Goal: Find specific page/section: Find specific page/section

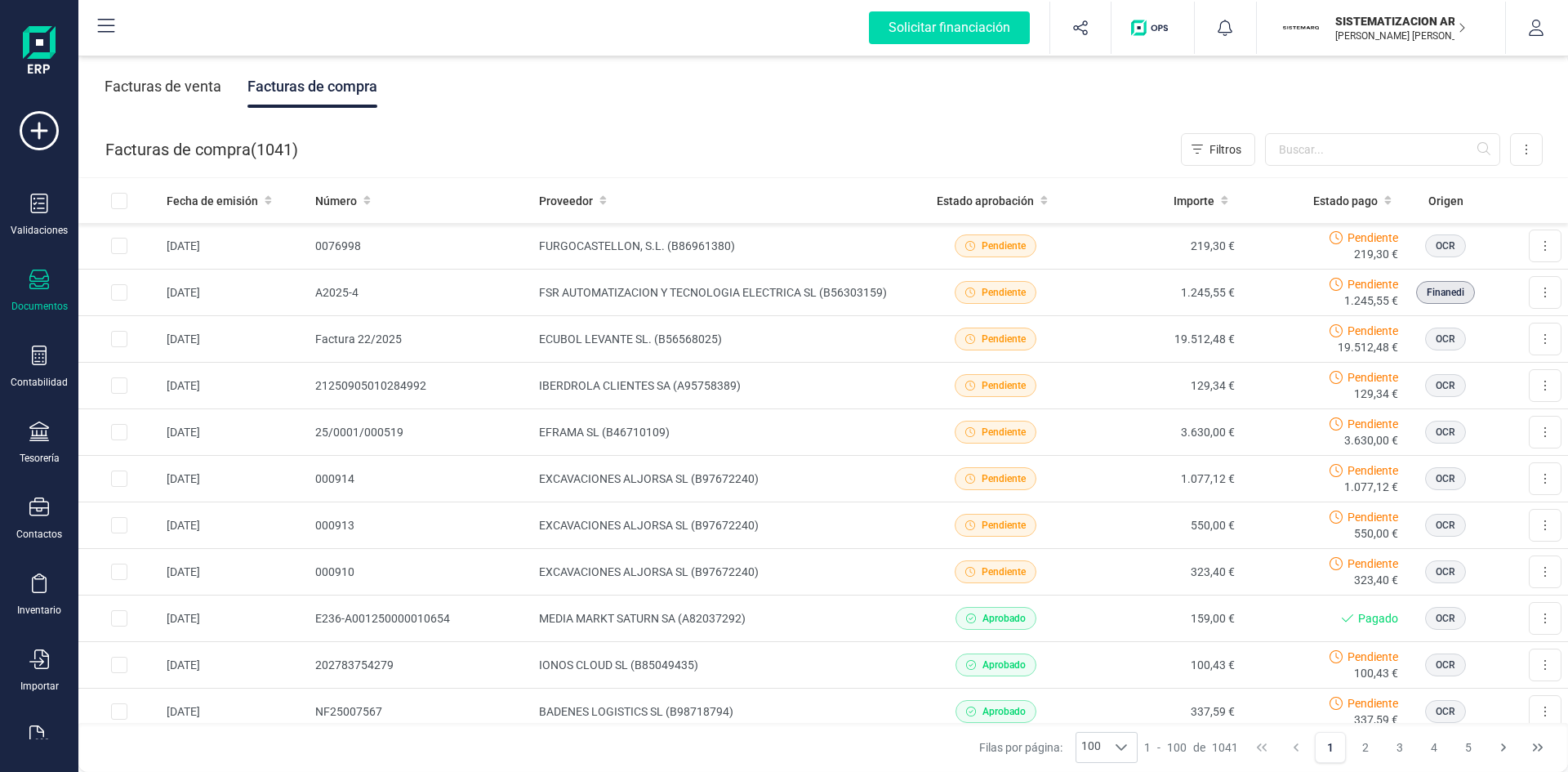
click at [1317, 150] on input "text" at bounding box center [1383, 149] width 235 height 32
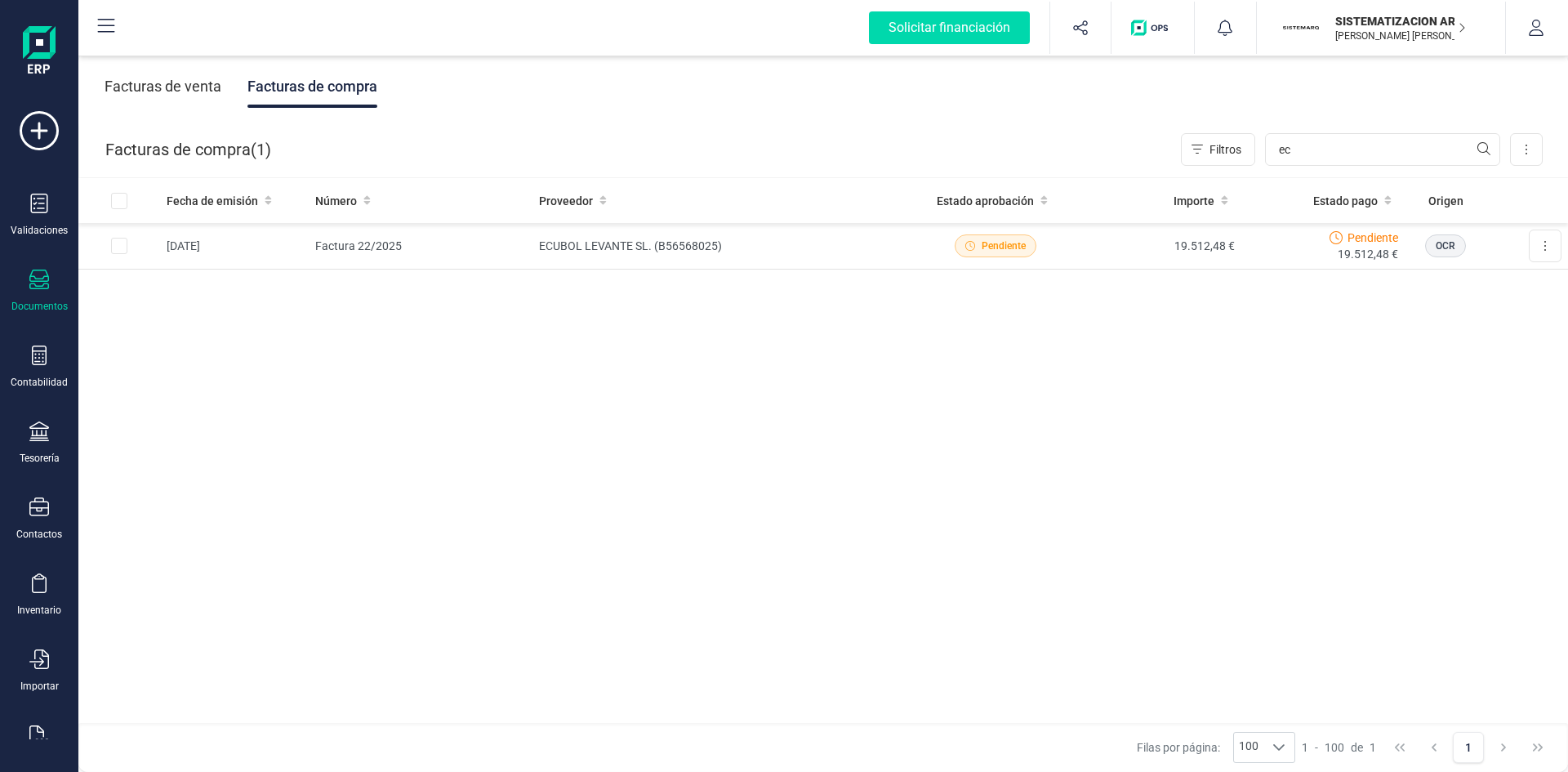
type input "e"
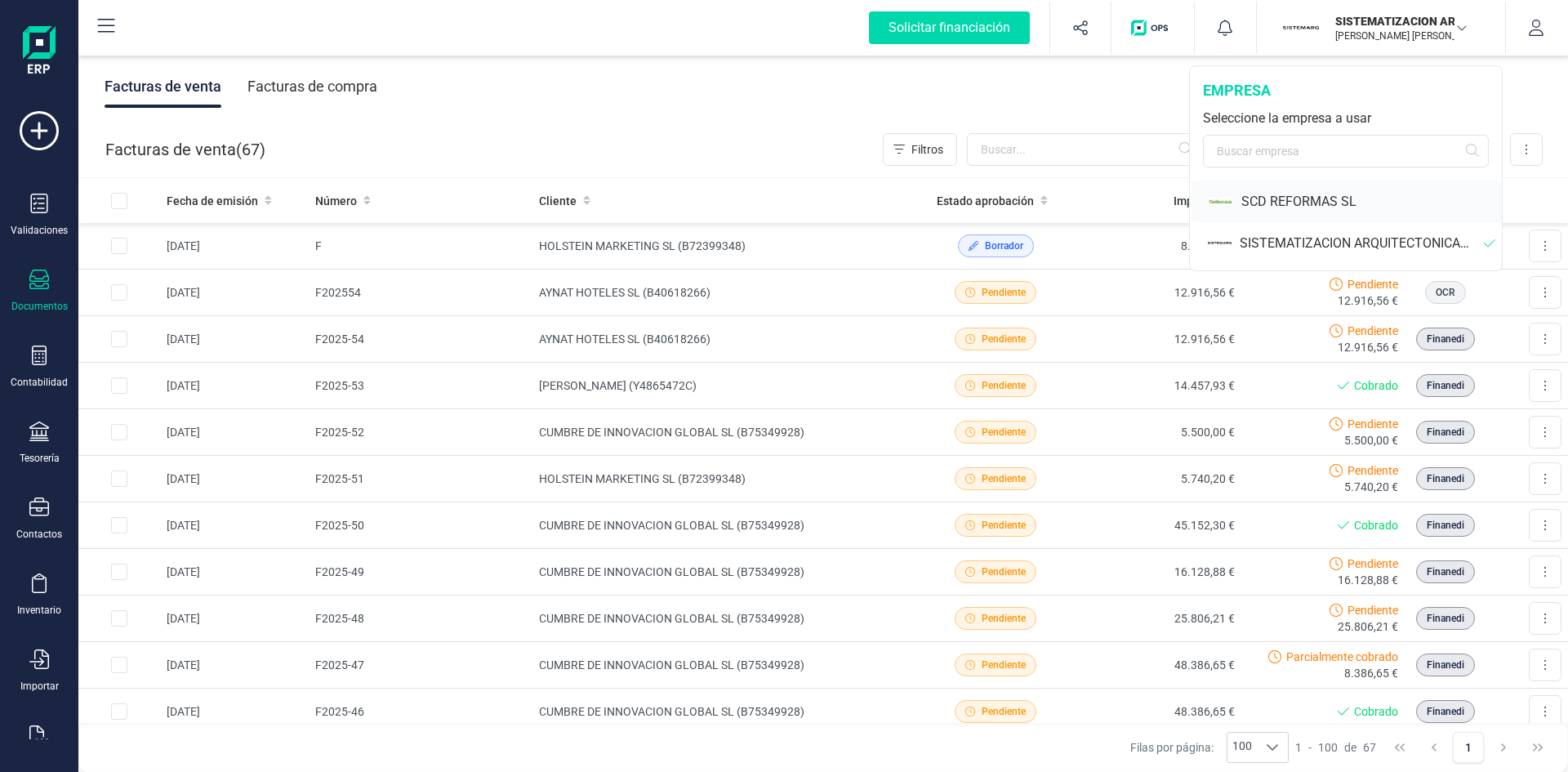
click at [1297, 204] on div "SCD REFORMAS SL" at bounding box center [1371, 201] width 260 height 19
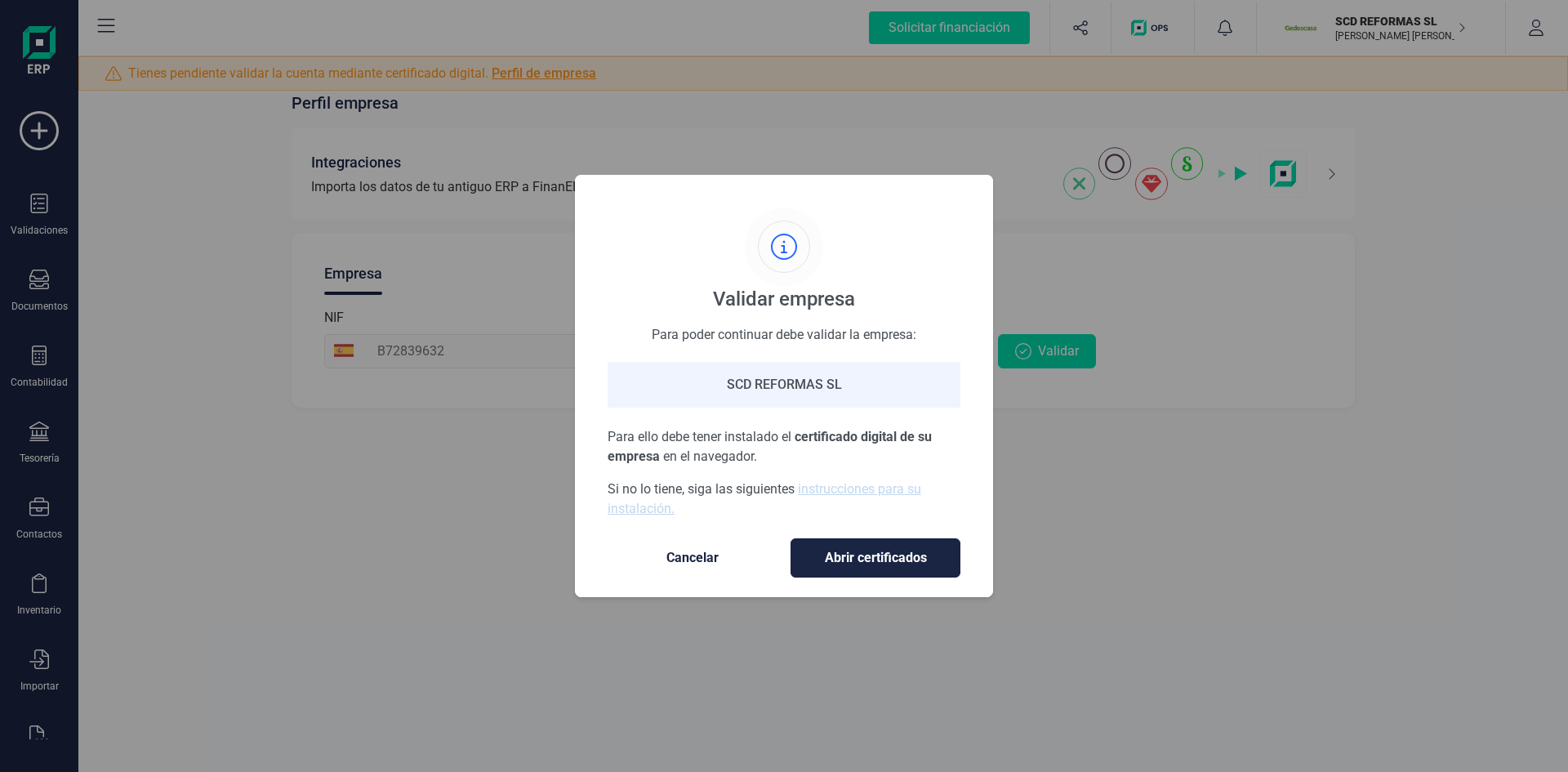
click at [683, 552] on span "Cancelar" at bounding box center [692, 557] width 137 height 19
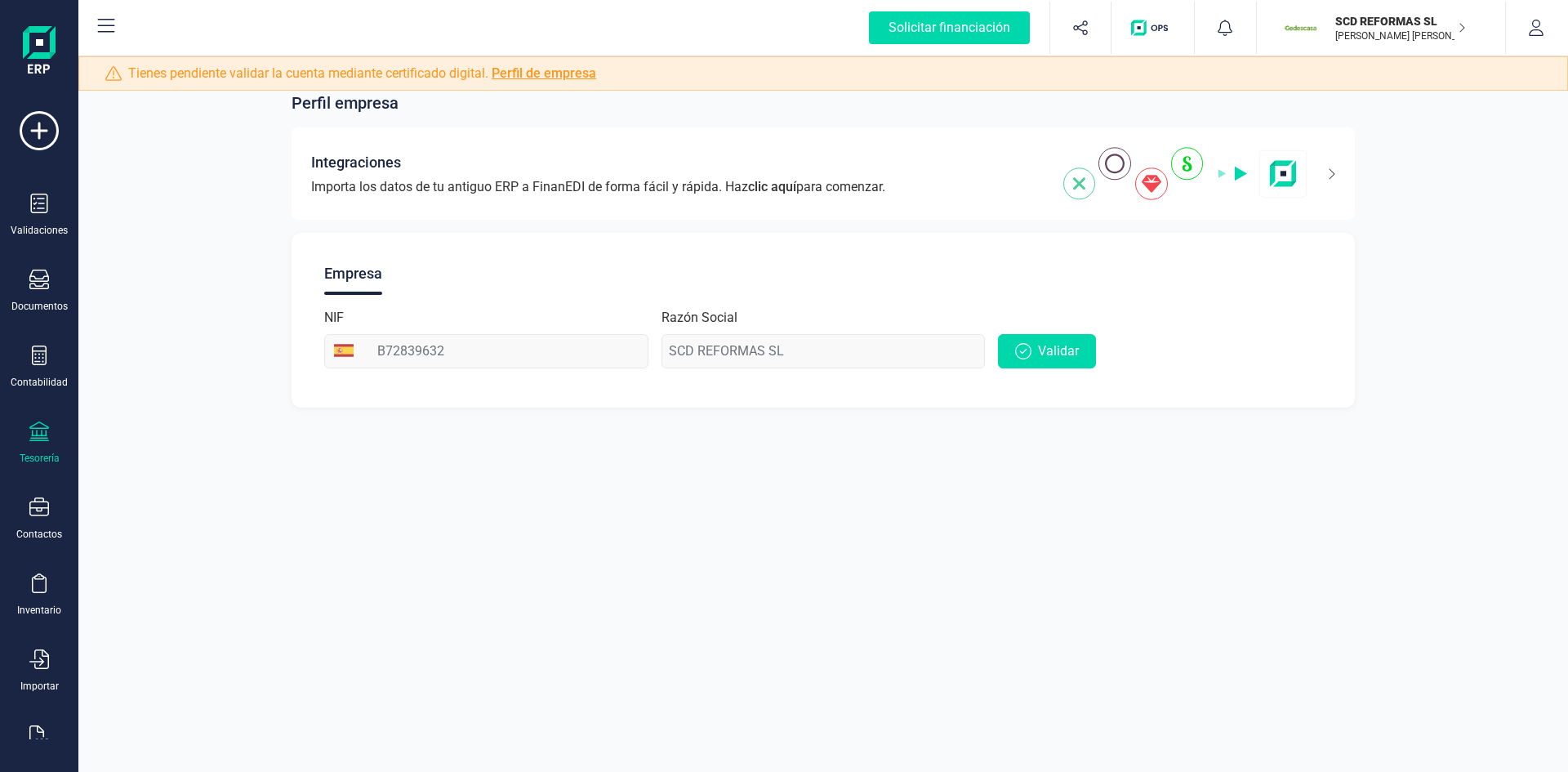
click at [45, 438] on icon at bounding box center [39, 430] width 19 height 19
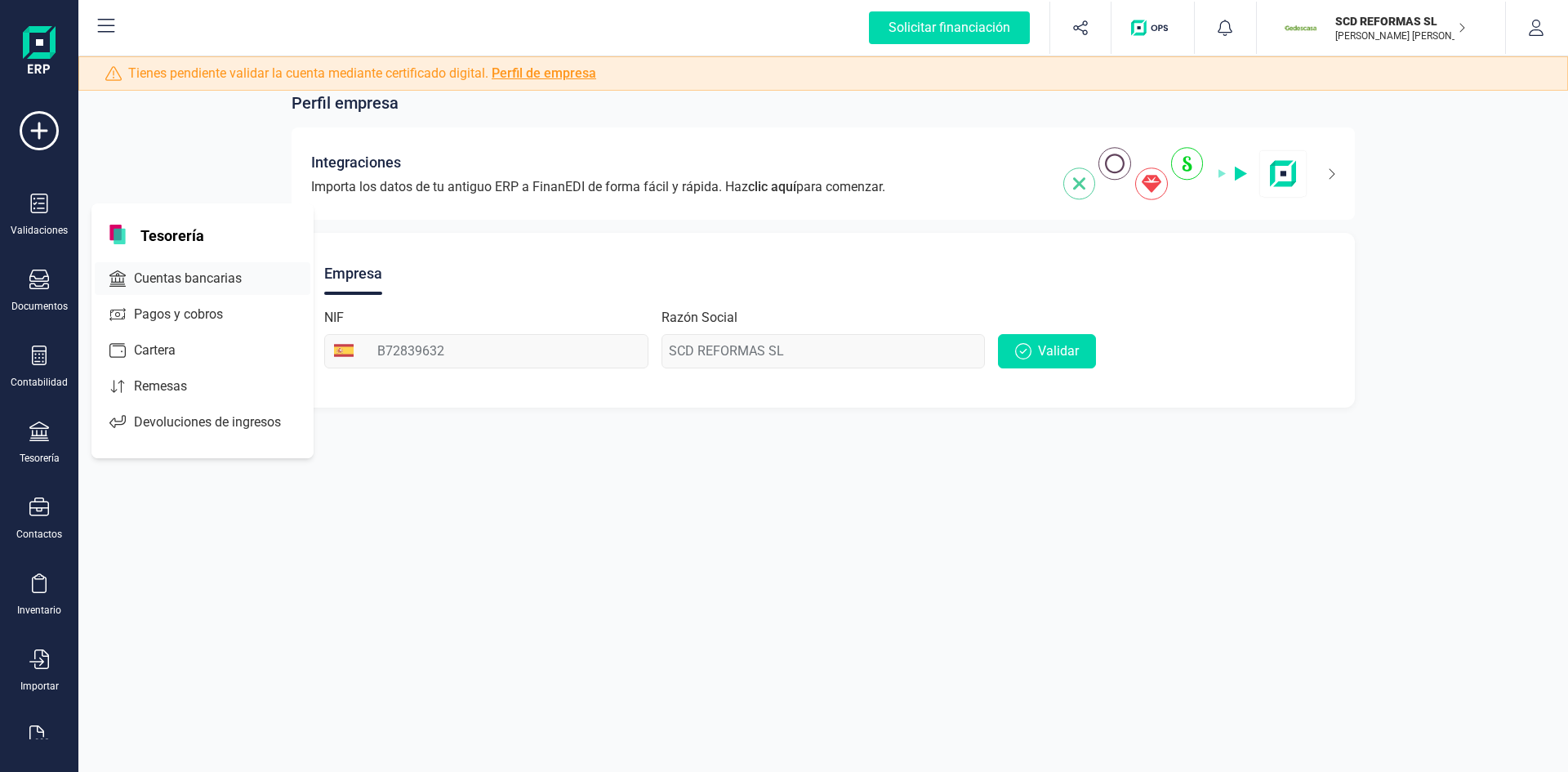
click at [209, 269] on span "Cuentas bancarias" at bounding box center [199, 278] width 143 height 19
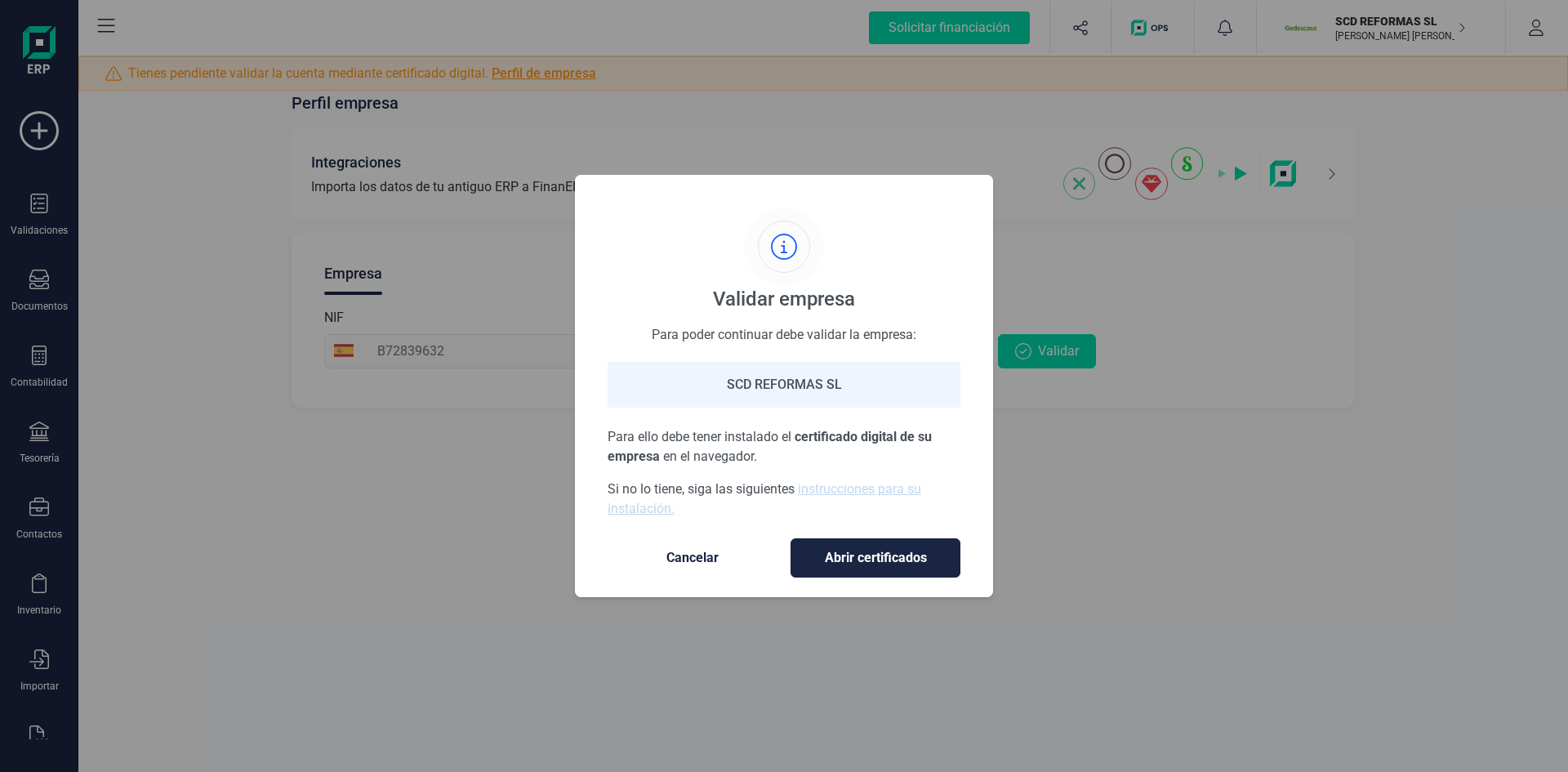
click at [669, 571] on button "Cancelar" at bounding box center [692, 557] width 170 height 39
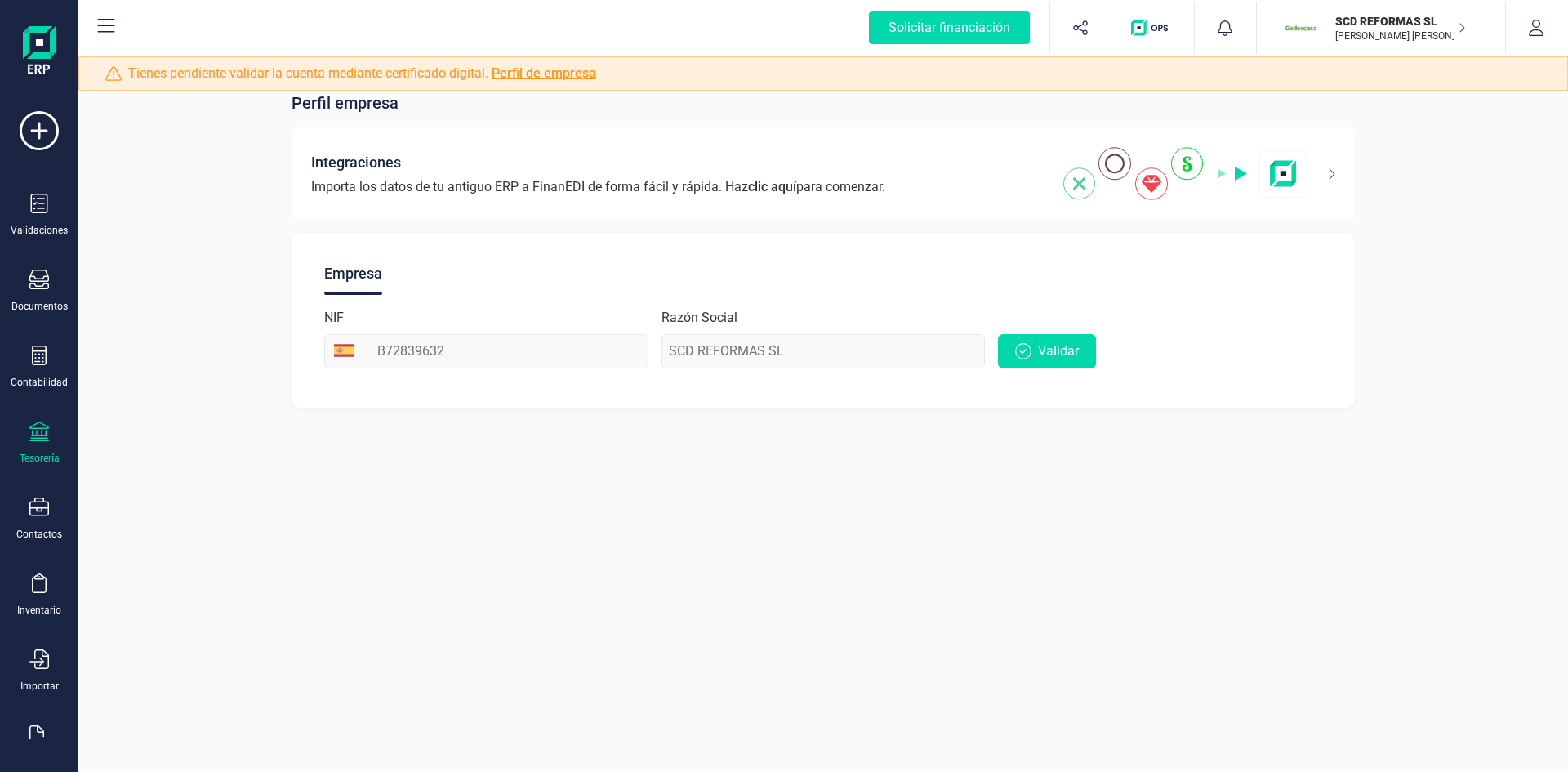
click at [57, 456] on div "Tesorería" at bounding box center [39, 458] width 40 height 13
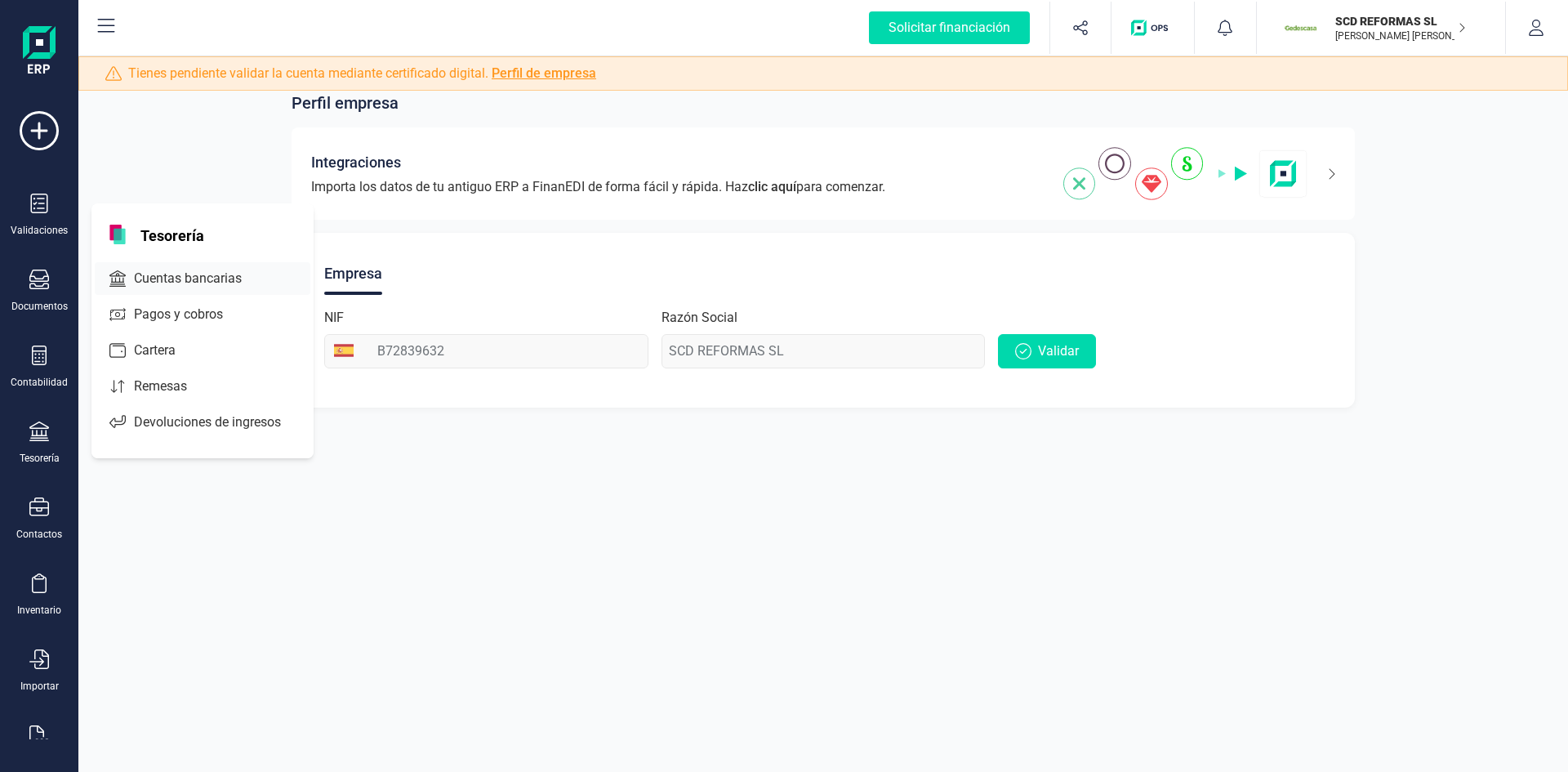
click at [192, 280] on span "Cuentas bancarias" at bounding box center [199, 278] width 143 height 19
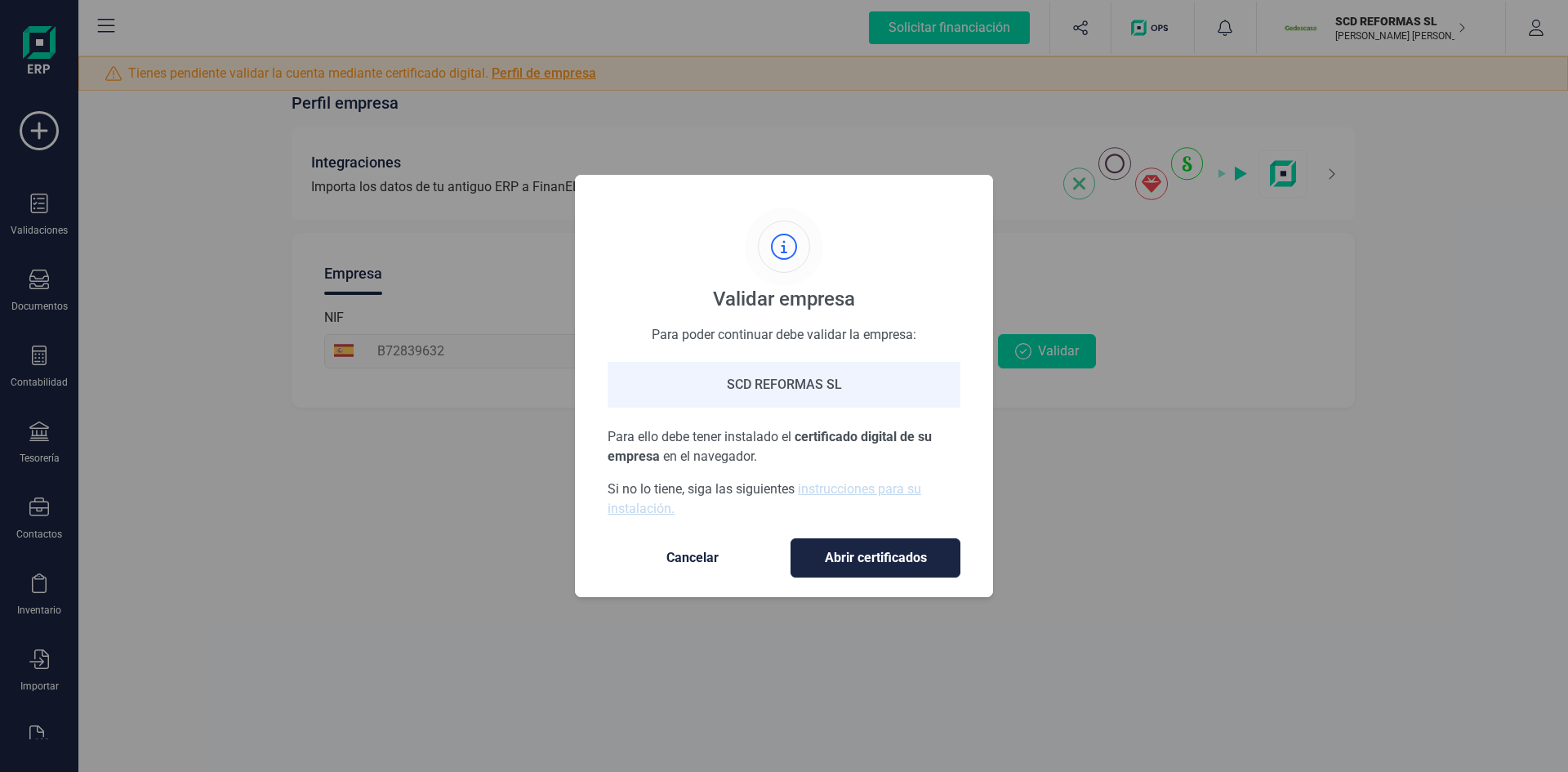
click at [714, 556] on span "Cancelar" at bounding box center [692, 557] width 137 height 19
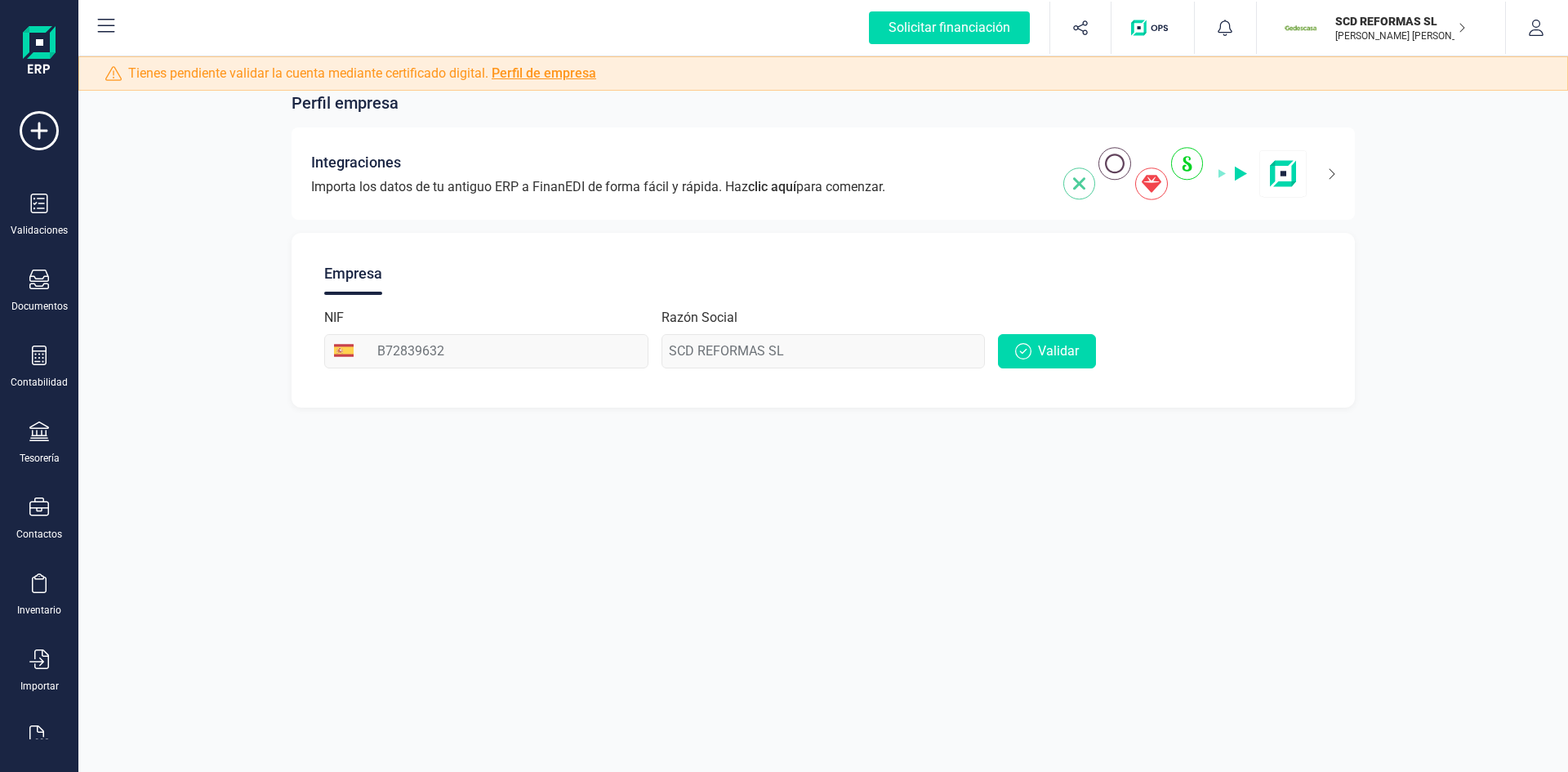
scroll to position [43, 0]
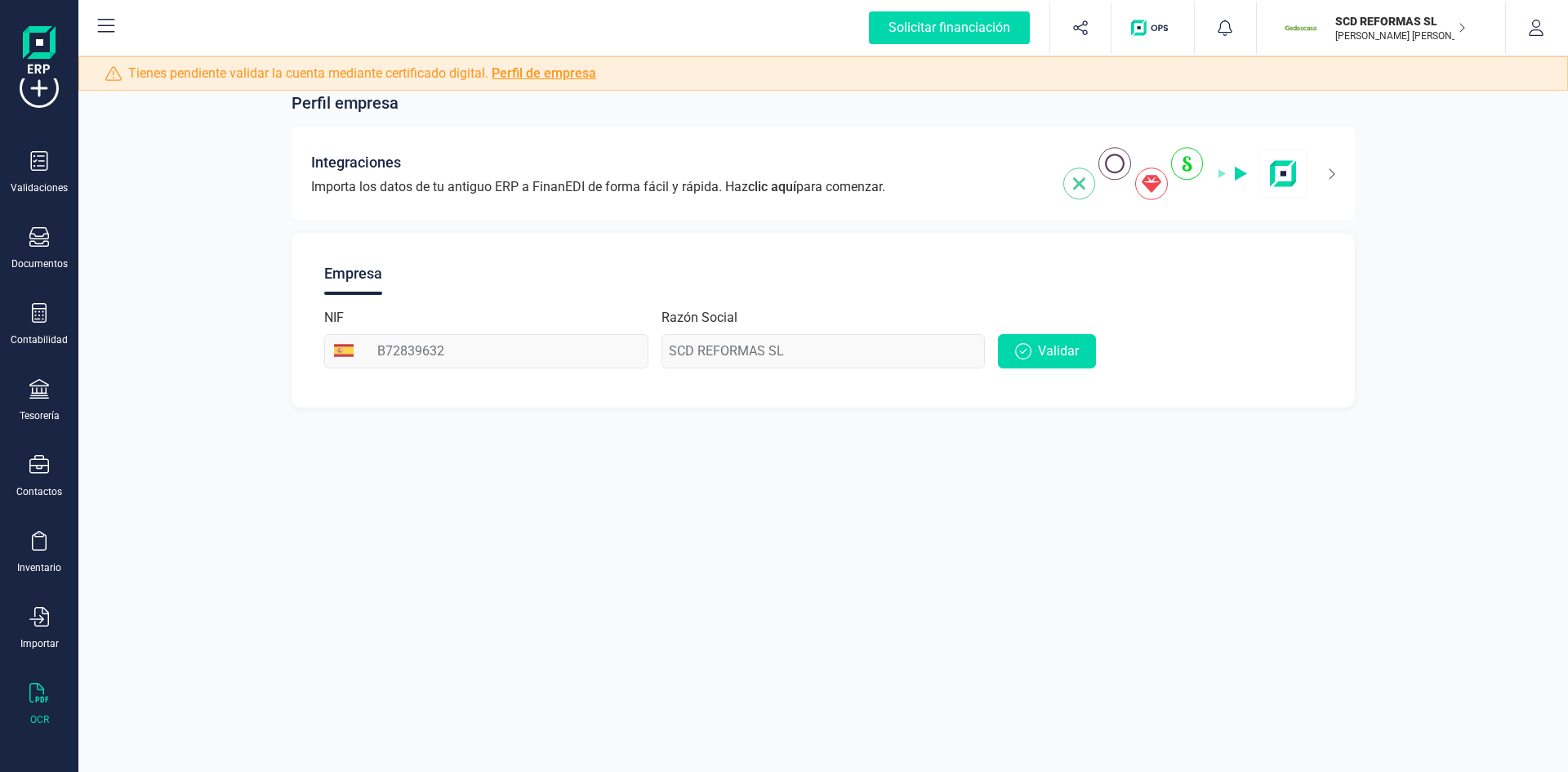
click at [44, 711] on div "OCR" at bounding box center [39, 704] width 66 height 44
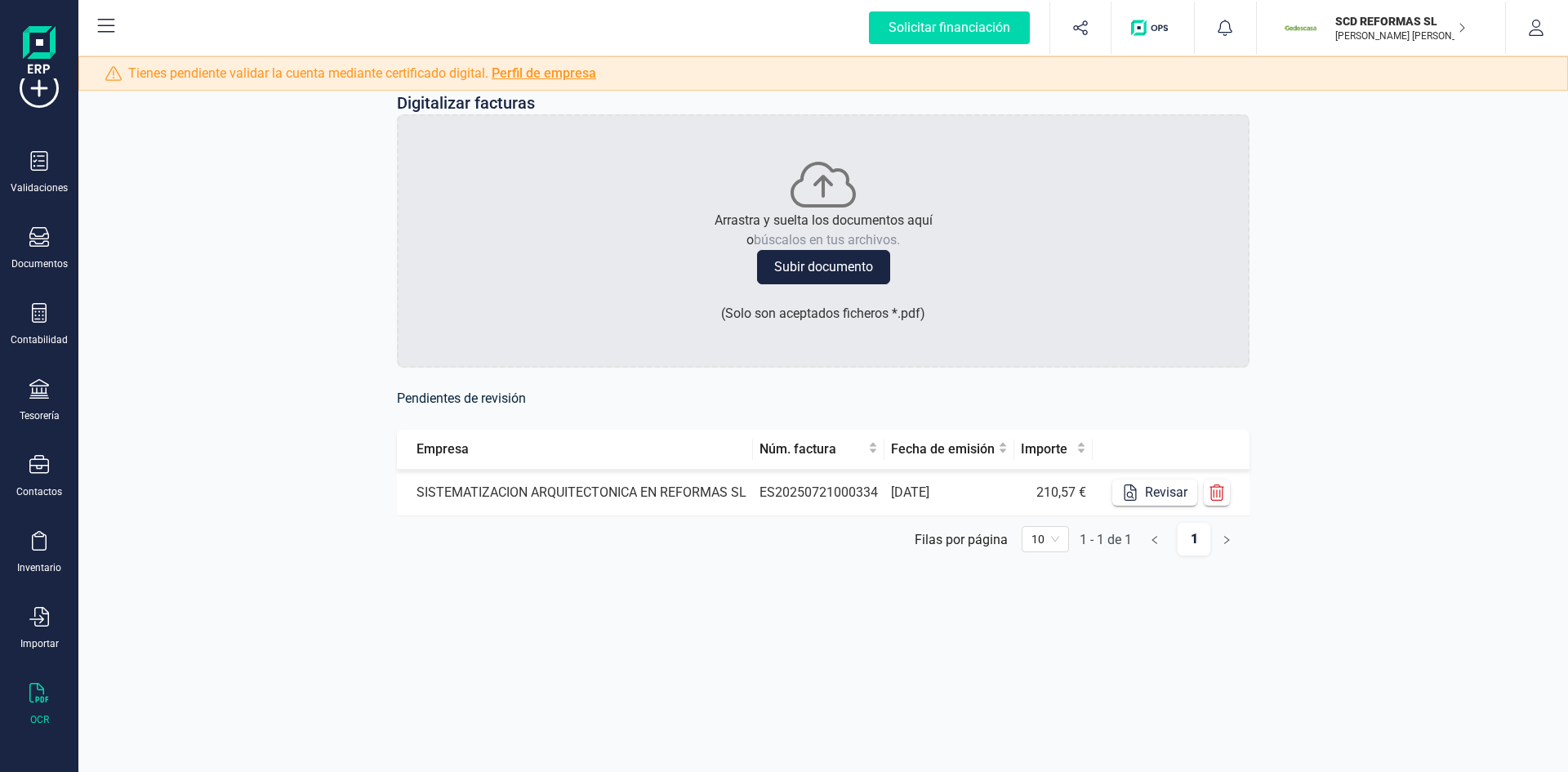
click at [1338, 24] on p "SCD REFORMAS SL" at bounding box center [1400, 21] width 131 height 17
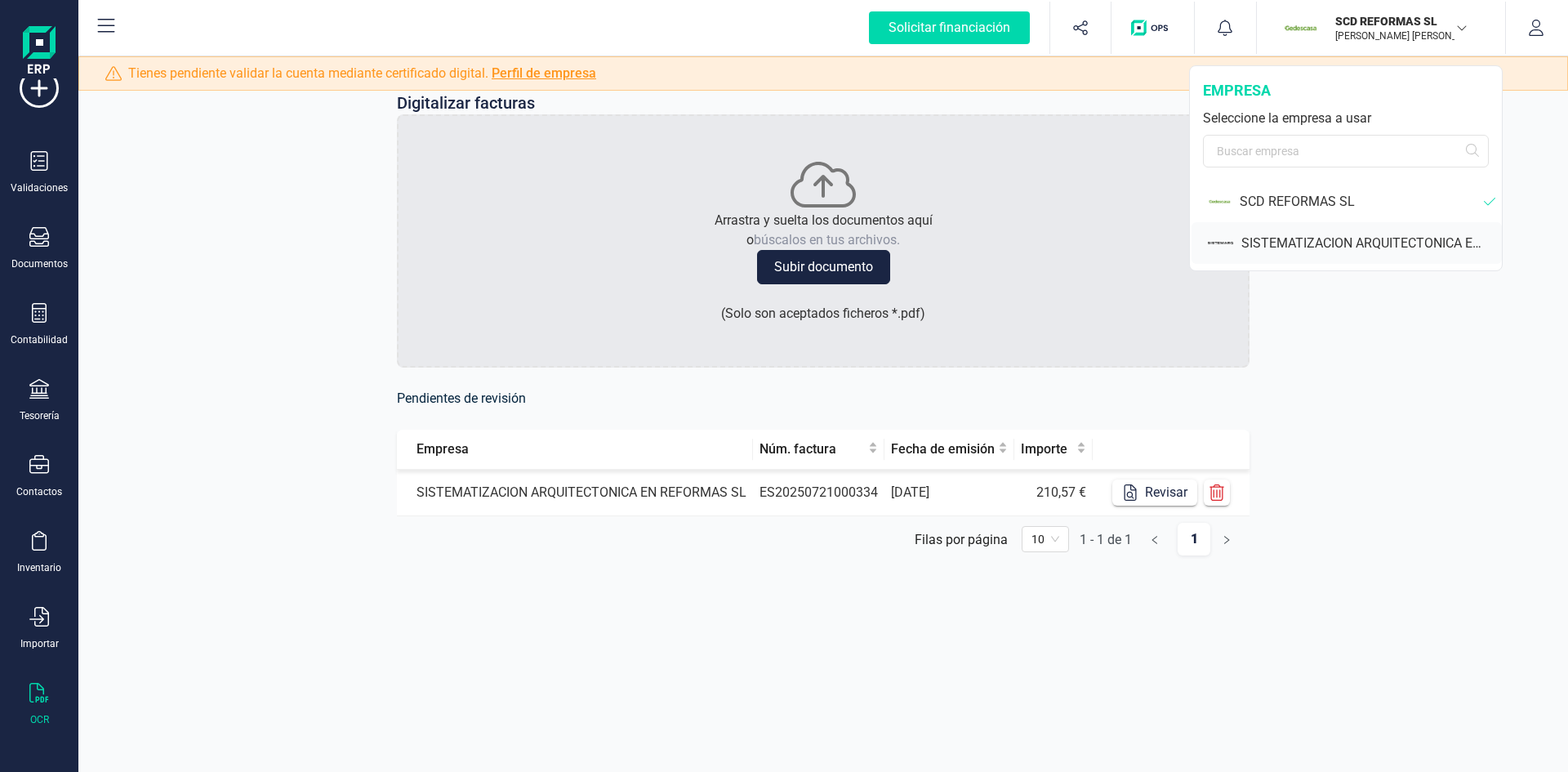
click at [1375, 244] on div "SISTEMATIZACION ARQUITECTONICA EN REFORMAS SL" at bounding box center [1371, 243] width 260 height 19
